Goal: Information Seeking & Learning: Check status

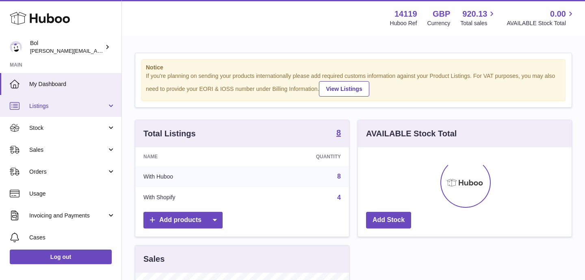
scroll to position [127, 214]
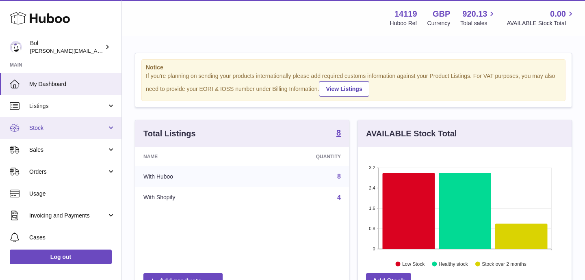
click at [59, 132] on link "Stock" at bounding box center [60, 128] width 121 height 22
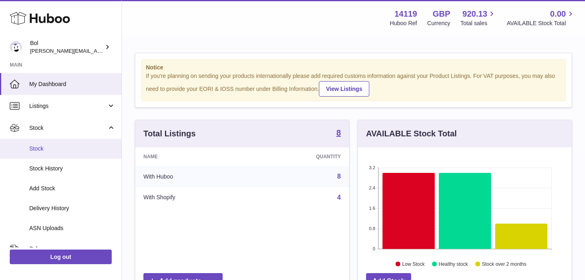
click at [44, 149] on span "Stock" at bounding box center [72, 149] width 86 height 8
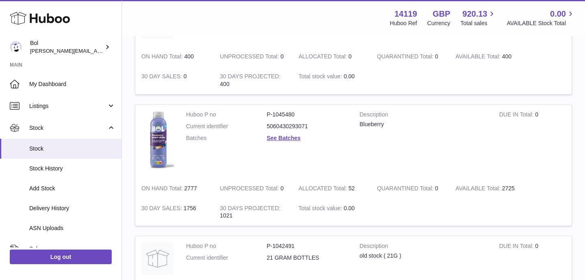
scroll to position [250, 0]
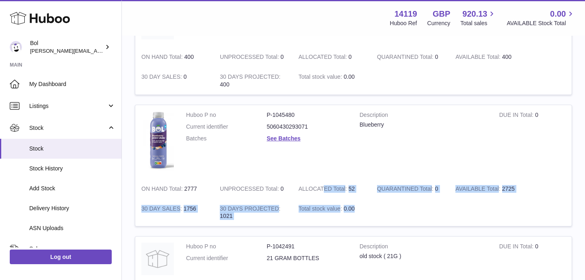
drag, startPoint x: 323, startPoint y: 187, endPoint x: 409, endPoint y: 207, distance: 87.9
click at [409, 207] on tr "Huboo P no P-1045480 Current identifier 5060430293071 Batches See Batches Descr…" at bounding box center [353, 166] width 437 height 122
click at [409, 207] on td at bounding box center [471, 213] width 201 height 28
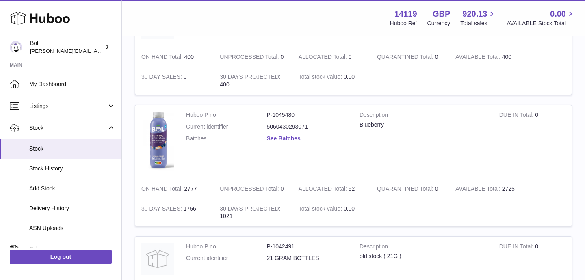
drag, startPoint x: 473, startPoint y: 187, endPoint x: 512, endPoint y: 186, distance: 39.4
click at [512, 186] on td "AVAILABLE Total 2725" at bounding box center [488, 189] width 78 height 20
click at [513, 188] on td "AVAILABLE Total 2725" at bounding box center [488, 189] width 78 height 20
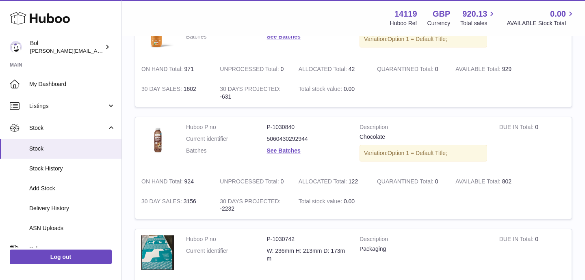
scroll to position [693, 0]
drag, startPoint x: 502, startPoint y: 186, endPoint x: 511, endPoint y: 183, distance: 9.0
click at [511, 183] on td "AVAILABLE Total 802" at bounding box center [488, 181] width 78 height 20
drag, startPoint x: 511, startPoint y: 180, endPoint x: 490, endPoint y: 180, distance: 21.1
click at [490, 180] on td "AVAILABLE Total 802" at bounding box center [488, 181] width 78 height 20
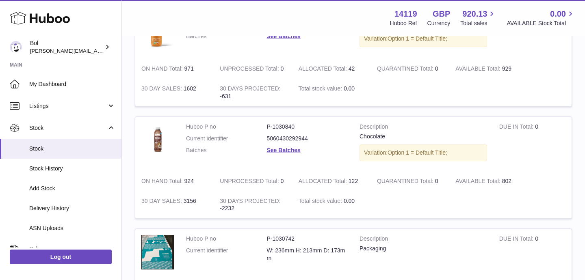
click at [490, 180] on strong "AVAILABLE Total" at bounding box center [478, 182] width 46 height 9
drag, startPoint x: 478, startPoint y: 180, endPoint x: 533, endPoint y: 178, distance: 54.9
click at [533, 178] on tr "Huboo P no P-1030840 Current identifier 5060430292944 Batches See Batches Descr…" at bounding box center [353, 168] width 437 height 102
drag, startPoint x: 476, startPoint y: 185, endPoint x: 516, endPoint y: 184, distance: 39.8
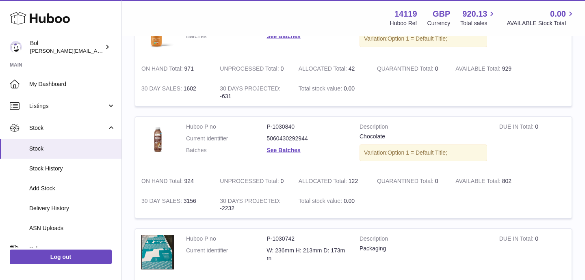
click at [516, 184] on td "AVAILABLE Total 802" at bounding box center [488, 181] width 78 height 20
drag, startPoint x: 471, startPoint y: 181, endPoint x: 513, endPoint y: 180, distance: 42.2
click at [514, 181] on td "AVAILABLE Total 802" at bounding box center [488, 181] width 78 height 20
click at [498, 179] on strong "AVAILABLE Total" at bounding box center [478, 182] width 46 height 9
drag, startPoint x: 463, startPoint y: 181, endPoint x: 507, endPoint y: 176, distance: 44.5
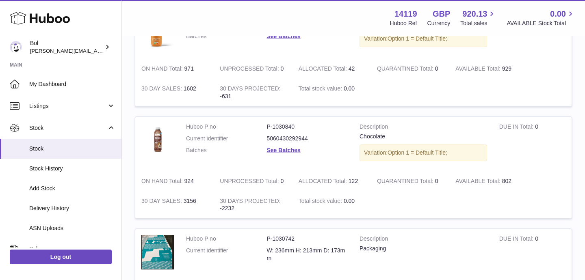
click at [507, 176] on td "AVAILABLE Total 802" at bounding box center [488, 181] width 78 height 20
click at [485, 182] on strong "AVAILABLE Total" at bounding box center [478, 182] width 46 height 9
